Goal: Check status: Check status

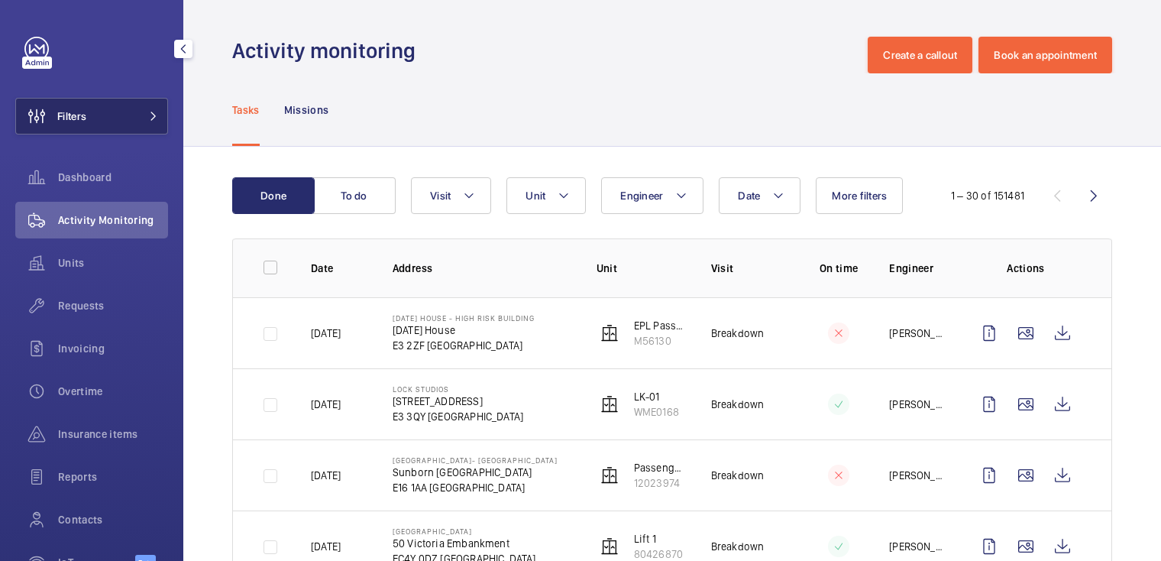
click at [110, 116] on button "Filters" at bounding box center [91, 116] width 153 height 37
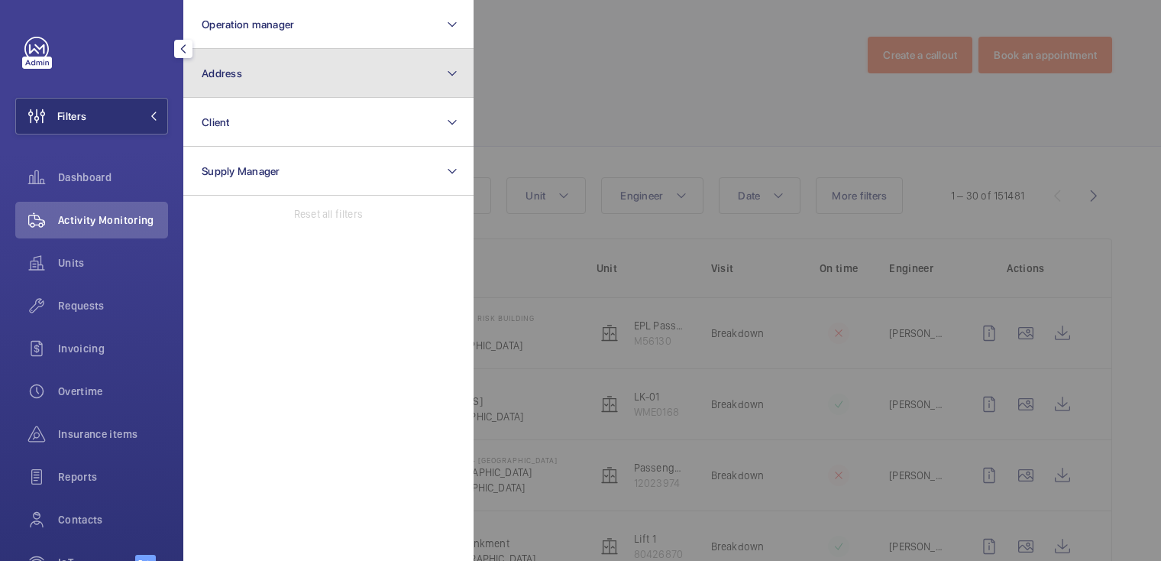
click at [250, 78] on button "Address" at bounding box center [328, 73] width 290 height 49
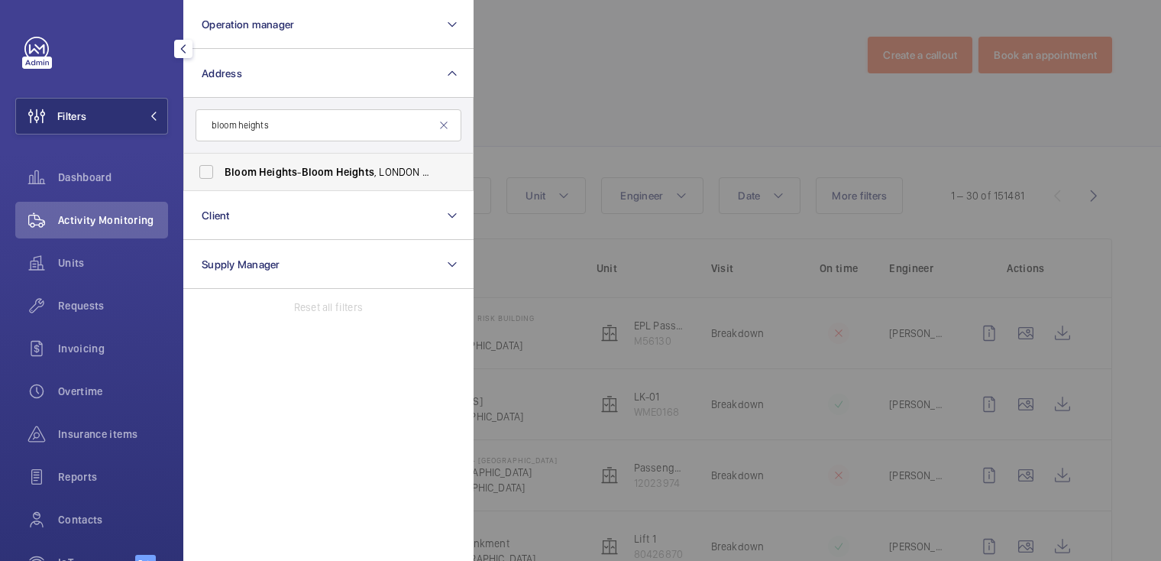
type input "bloom heights"
click at [325, 175] on span "Bloom" at bounding box center [318, 172] width 32 height 12
click at [221, 175] on input "[GEOGRAPHIC_DATA] - [GEOGRAPHIC_DATA]" at bounding box center [206, 172] width 31 height 31
checkbox input "true"
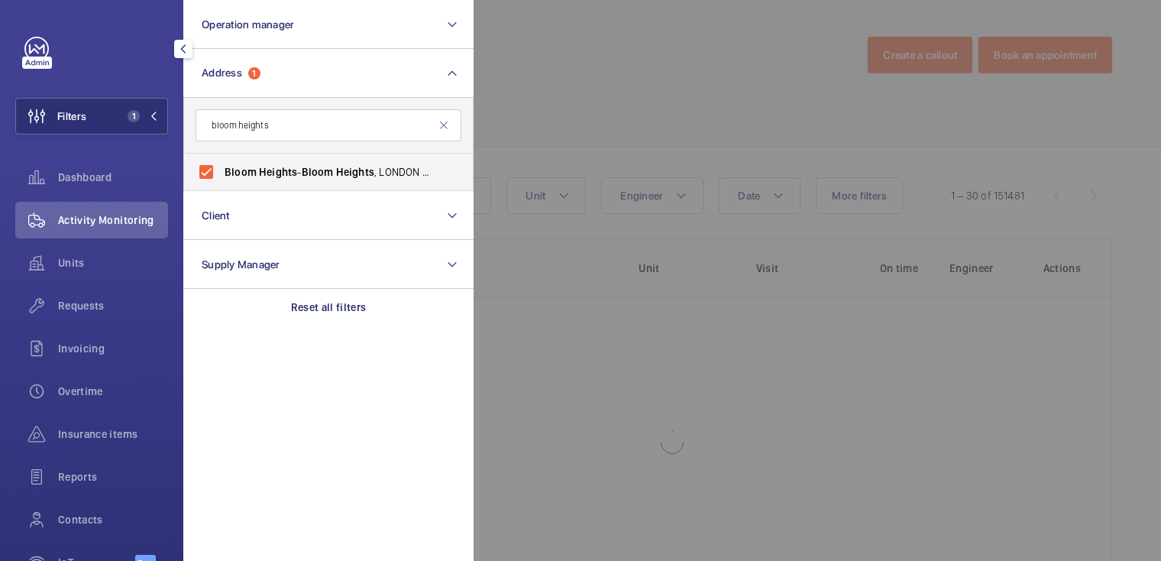
click at [613, 92] on div at bounding box center [1053, 280] width 1161 height 561
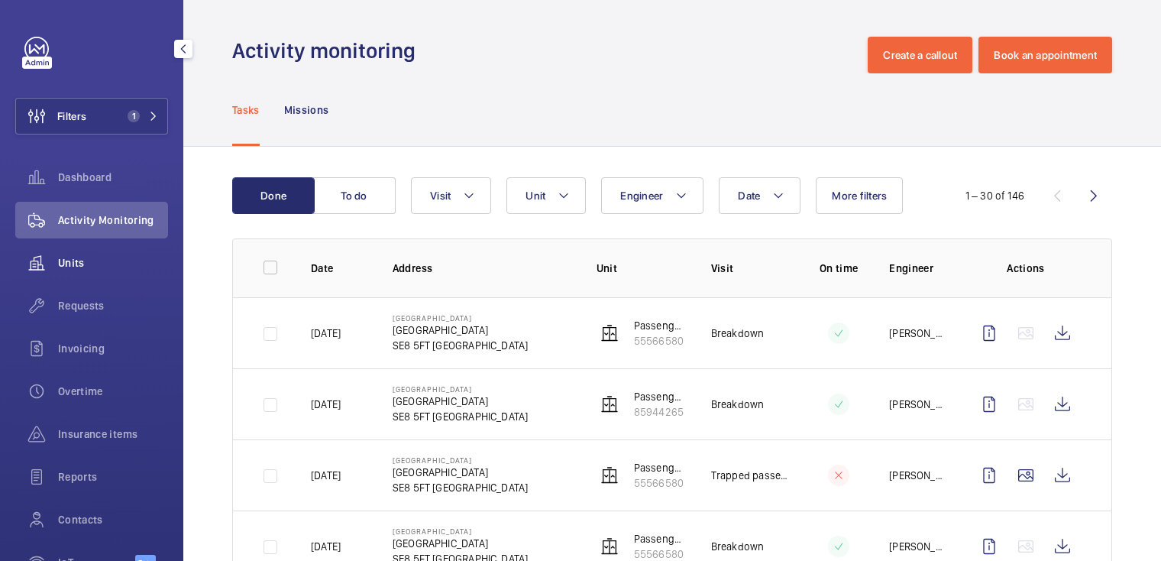
click at [94, 253] on div "Units" at bounding box center [91, 262] width 153 height 37
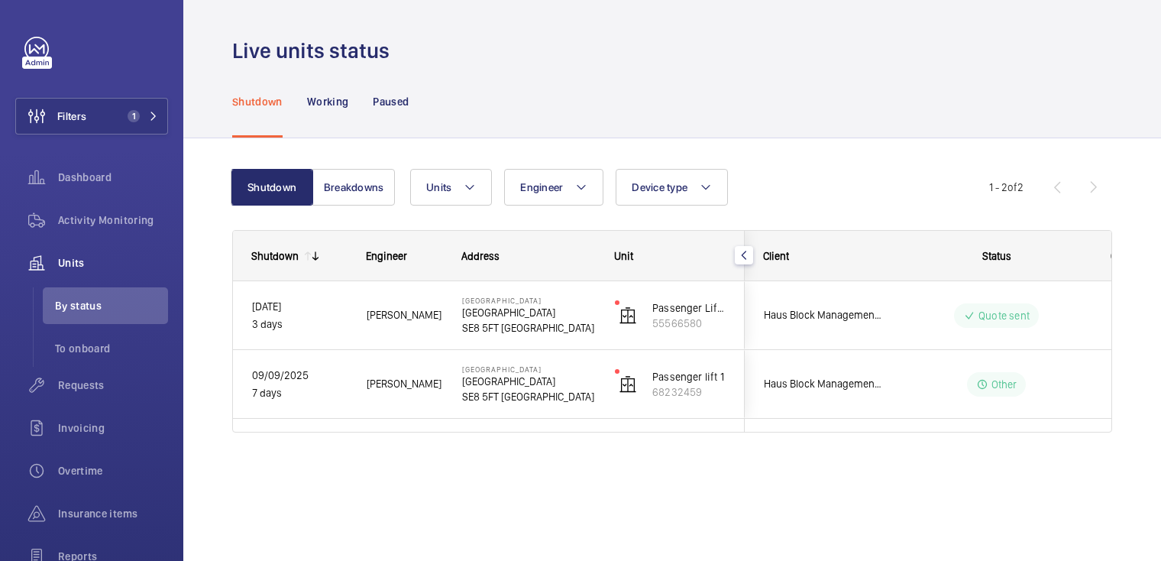
scroll to position [0, 336]
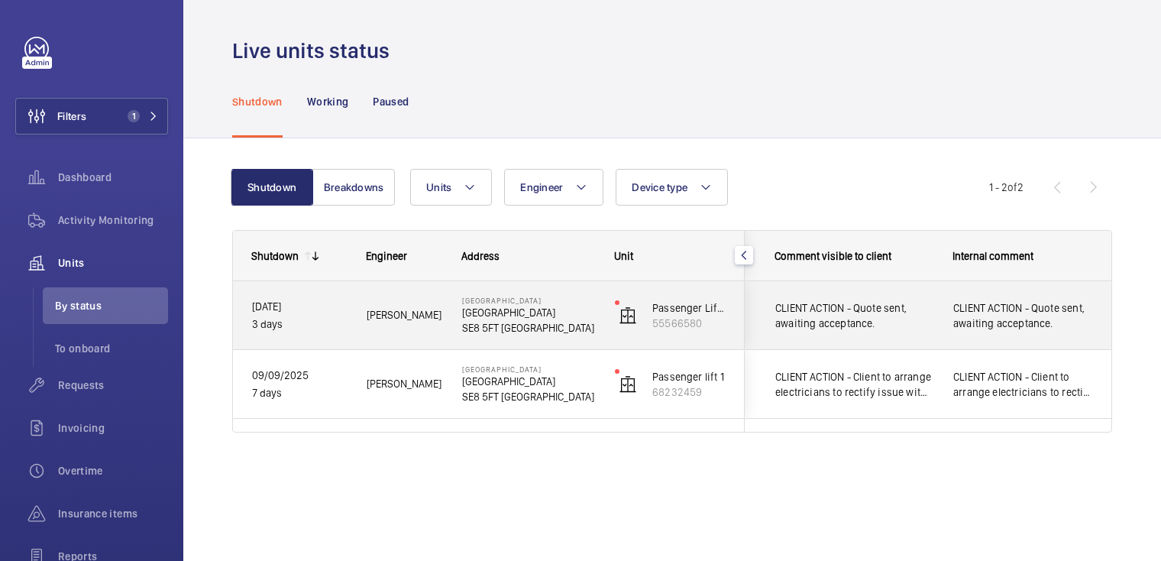
click at [568, 300] on p "[GEOGRAPHIC_DATA]" at bounding box center [528, 300] width 133 height 9
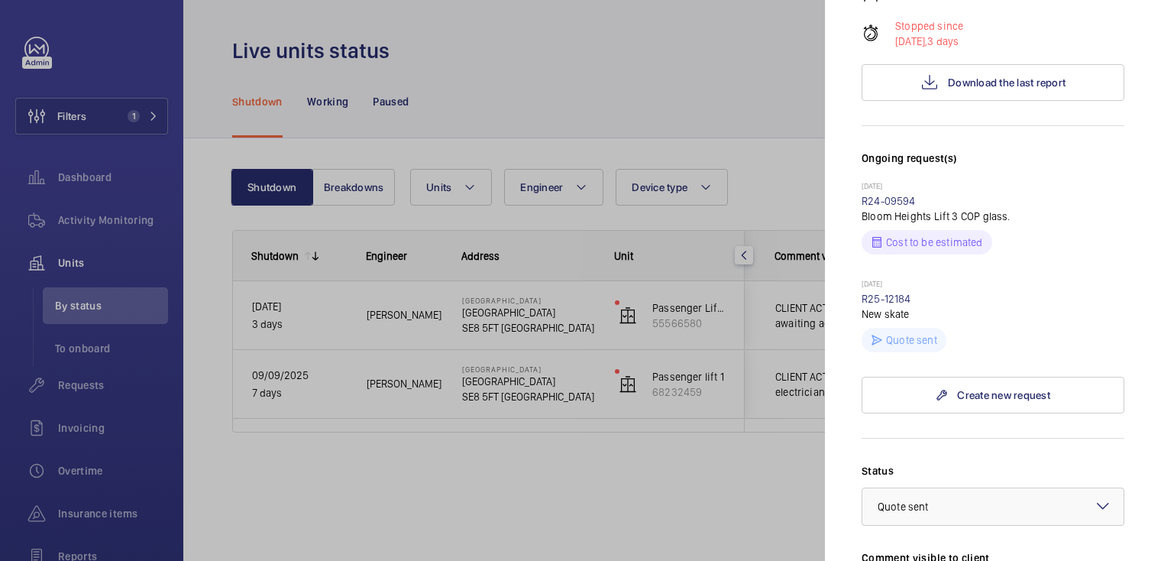
scroll to position [381, 0]
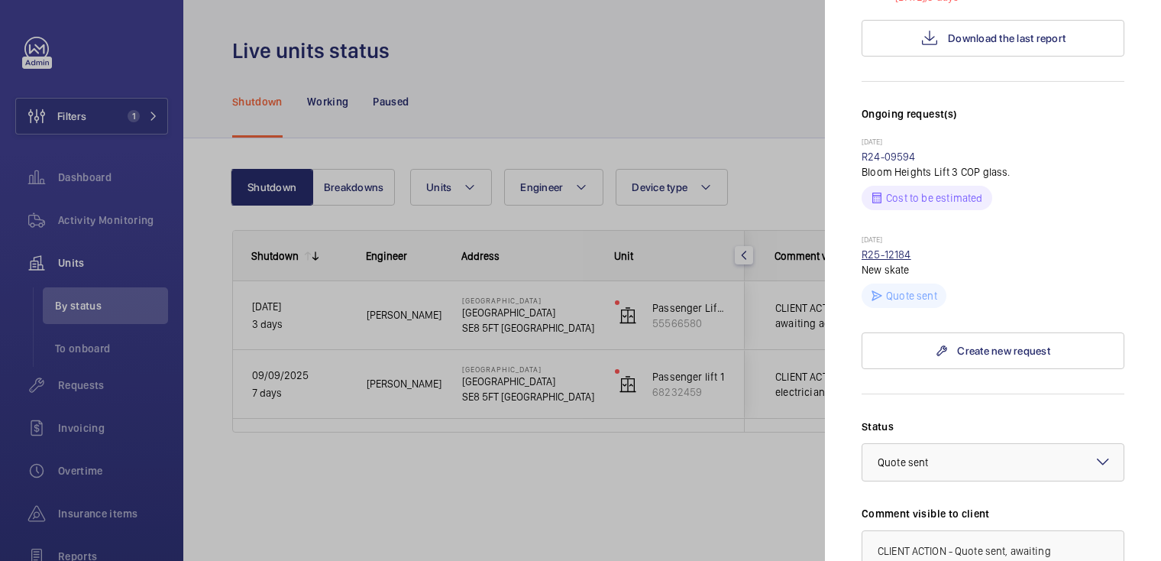
click at [884, 248] on link "R25-12184" at bounding box center [886, 254] width 50 height 12
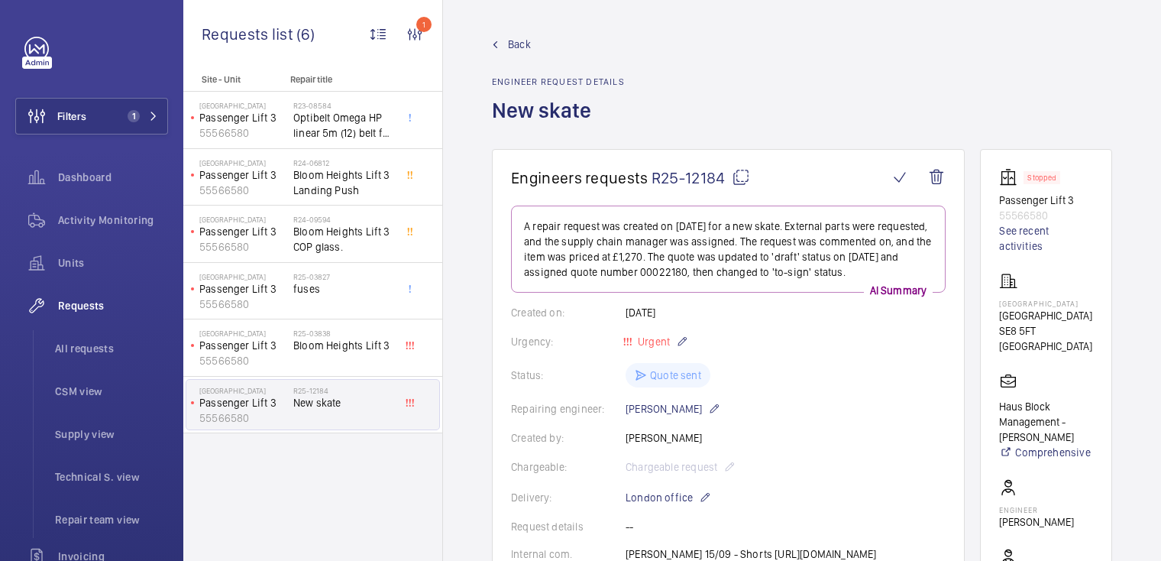
click at [515, 43] on span "Back" at bounding box center [519, 44] width 23 height 15
